Goal: Check status

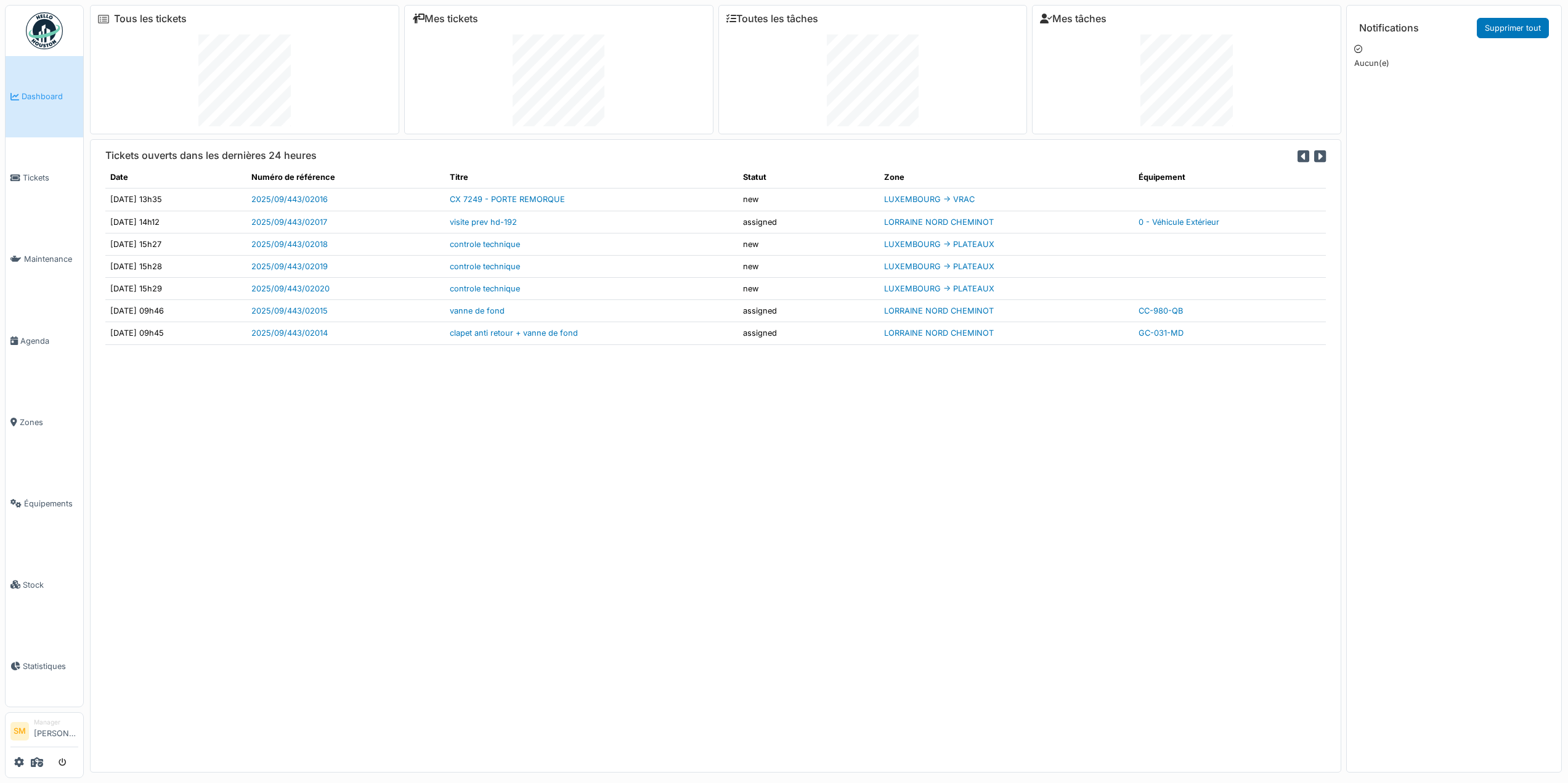
click at [48, 39] on img at bounding box center [44, 30] width 37 height 37
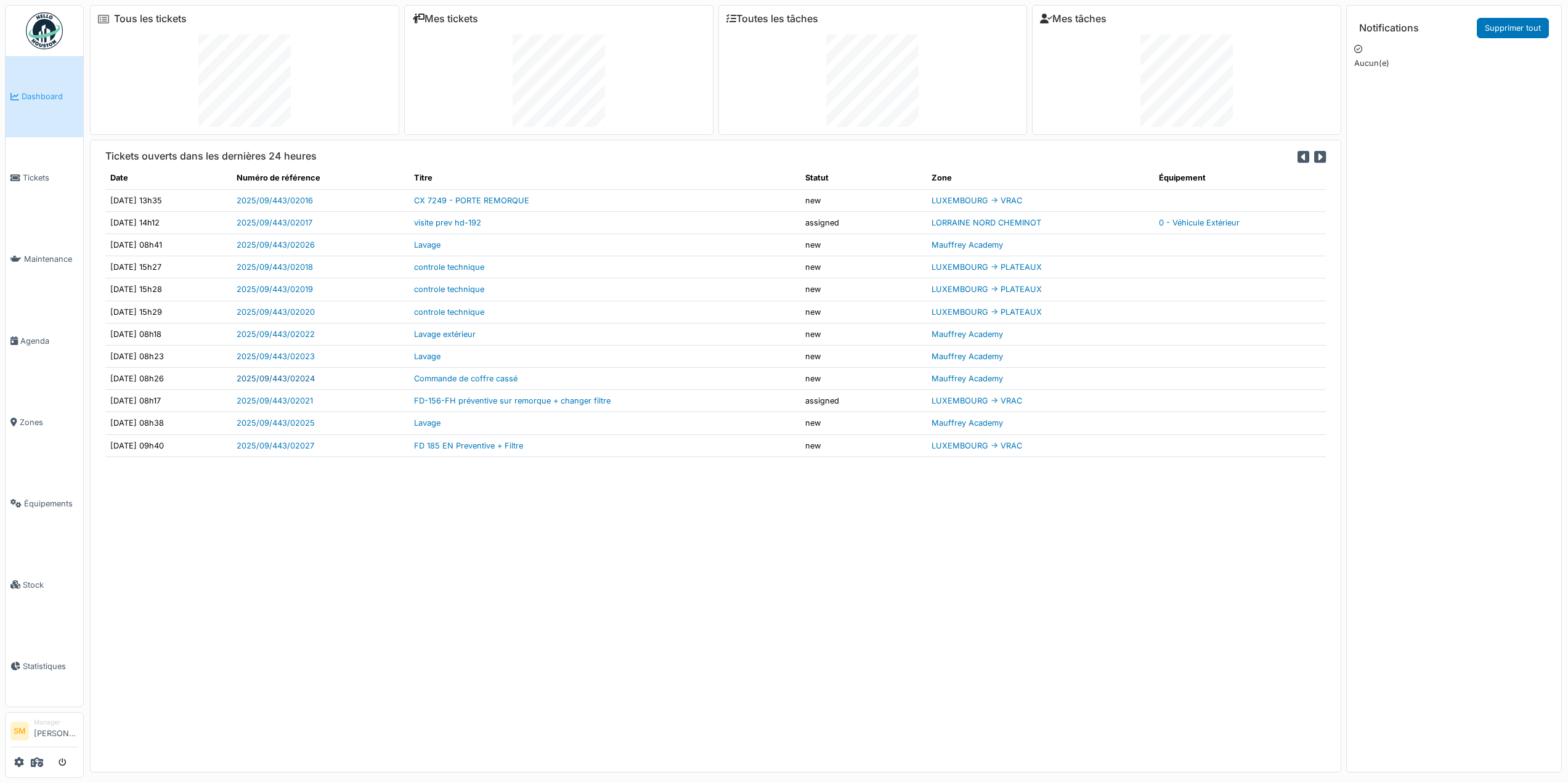
click at [315, 379] on link "2025/09/443/02024" at bounding box center [276, 379] width 78 height 9
click at [1090, 383] on td "Mauffrey Academy" at bounding box center [1041, 379] width 228 height 22
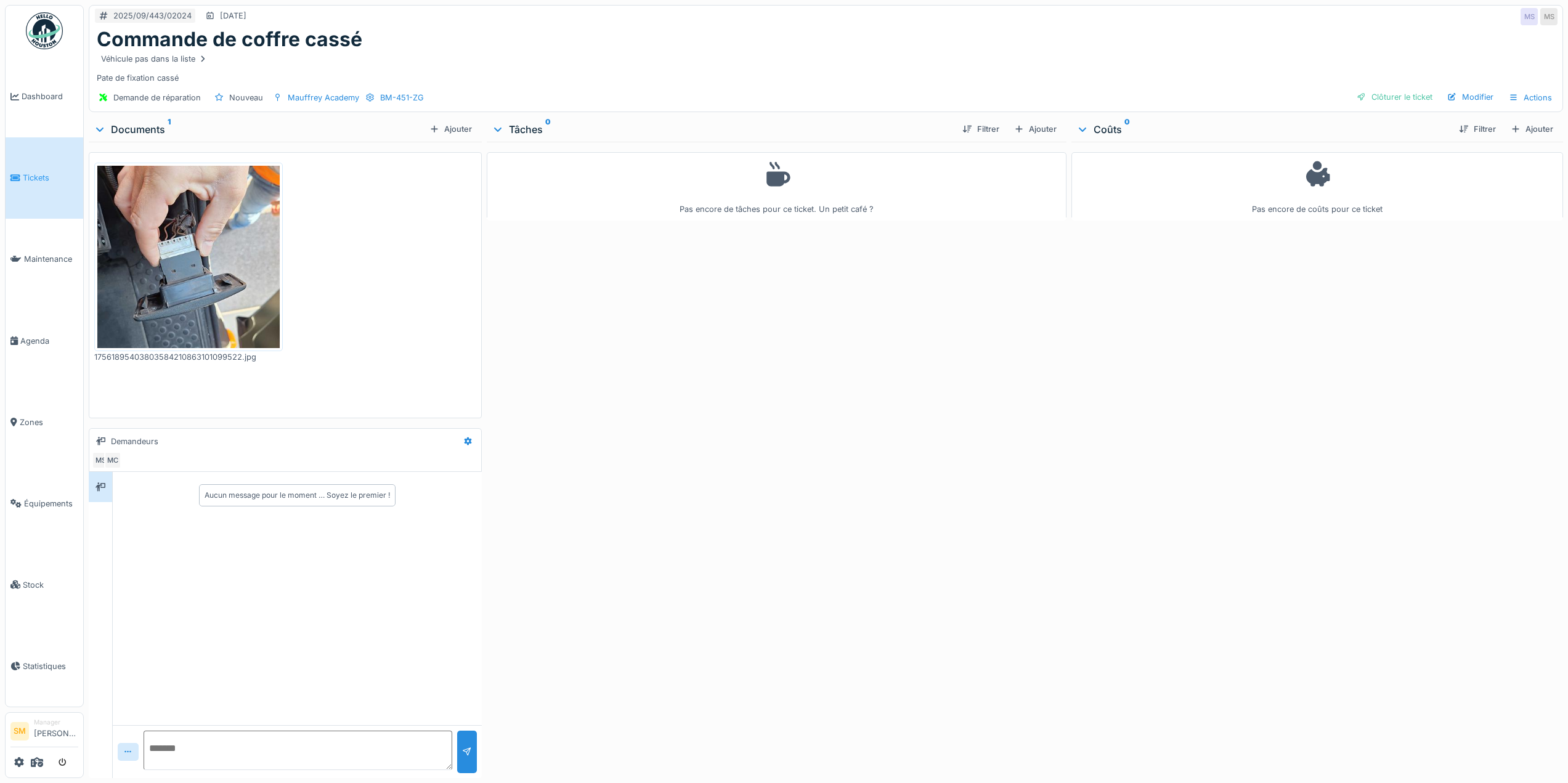
click at [214, 260] on img at bounding box center [188, 256] width 182 height 182
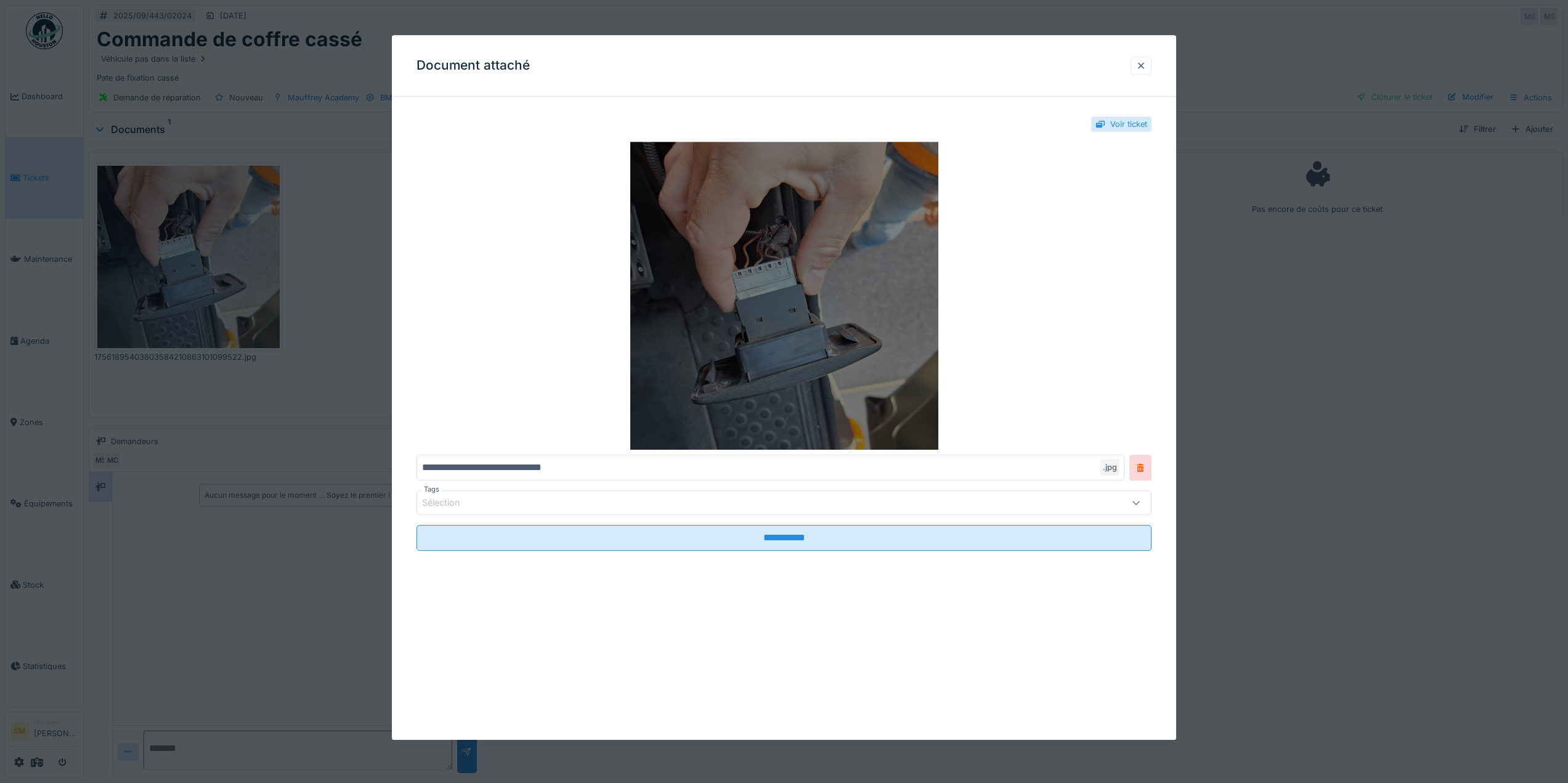
click at [704, 229] on img at bounding box center [784, 296] width 735 height 308
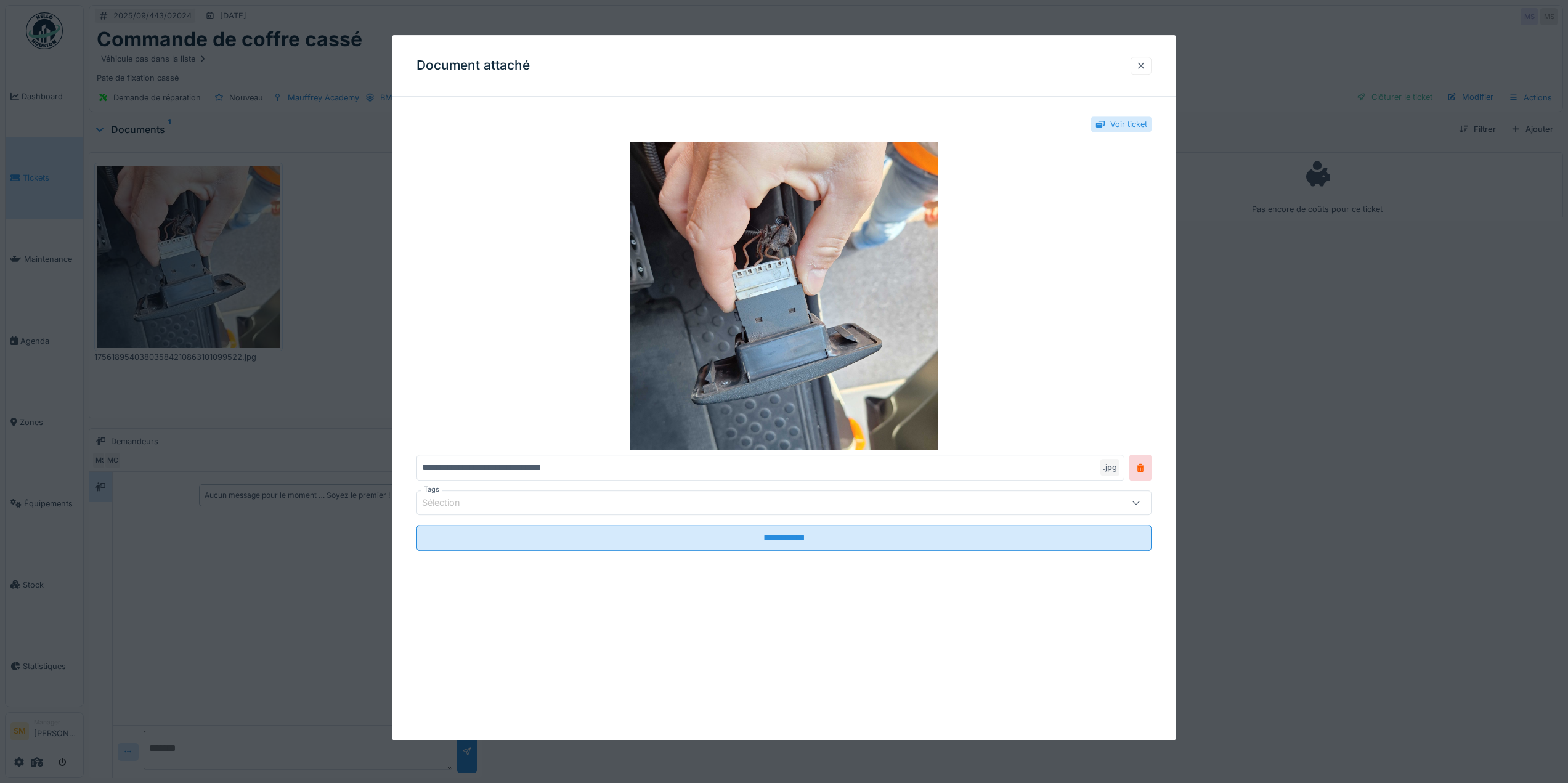
click at [1141, 65] on div at bounding box center [1141, 65] width 10 height 11
